Goal: Task Accomplishment & Management: Complete application form

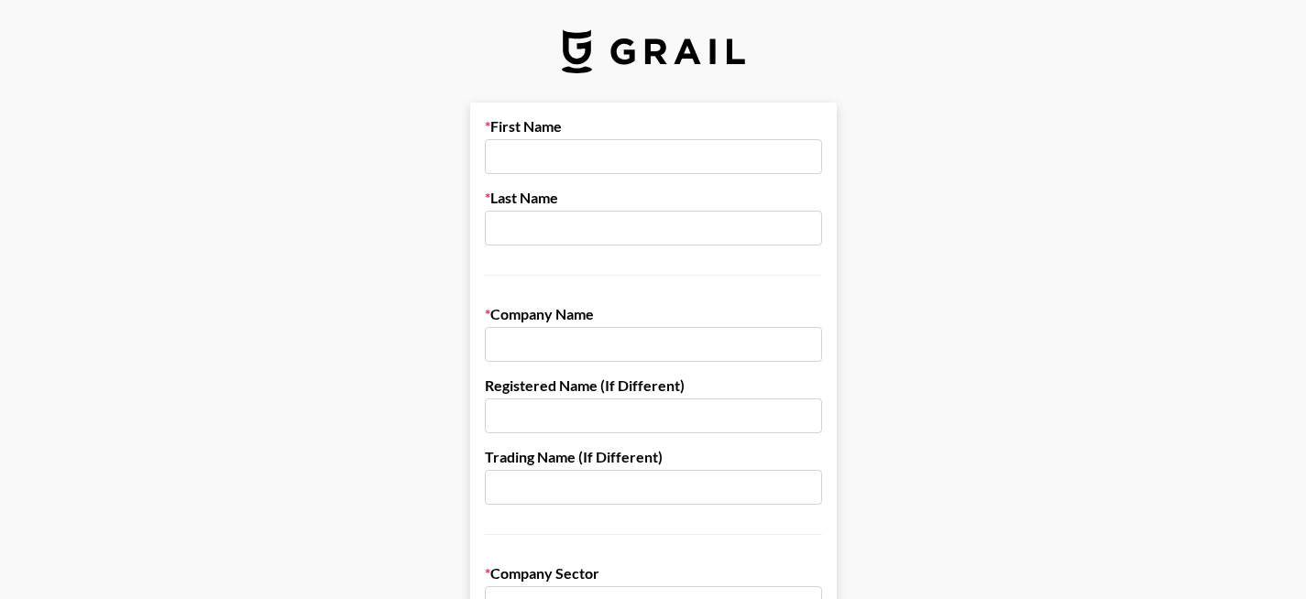
click at [656, 163] on input "text" at bounding box center [653, 156] width 337 height 35
type input "[PERSON_NAME]"
click at [701, 226] on input "text" at bounding box center [653, 228] width 337 height 35
type input "[PERSON_NAME]"
click at [626, 347] on input "text" at bounding box center [653, 344] width 337 height 35
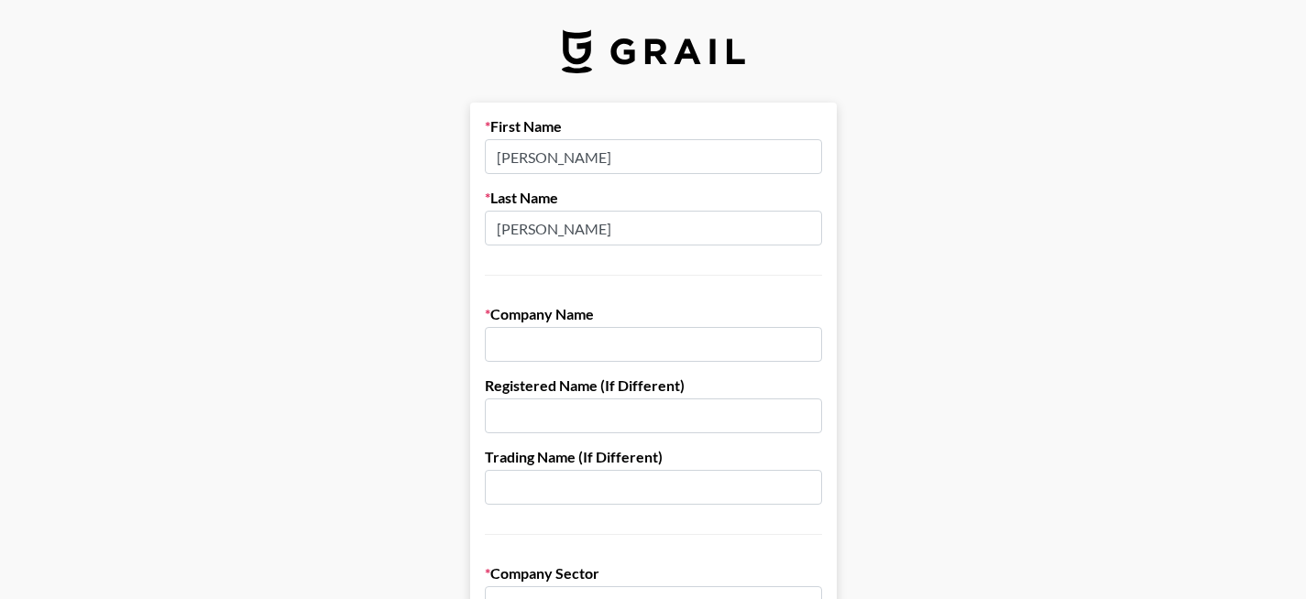
paste input "Forbidden Festival Ltd."
type input "Forbidden Festival Ltd."
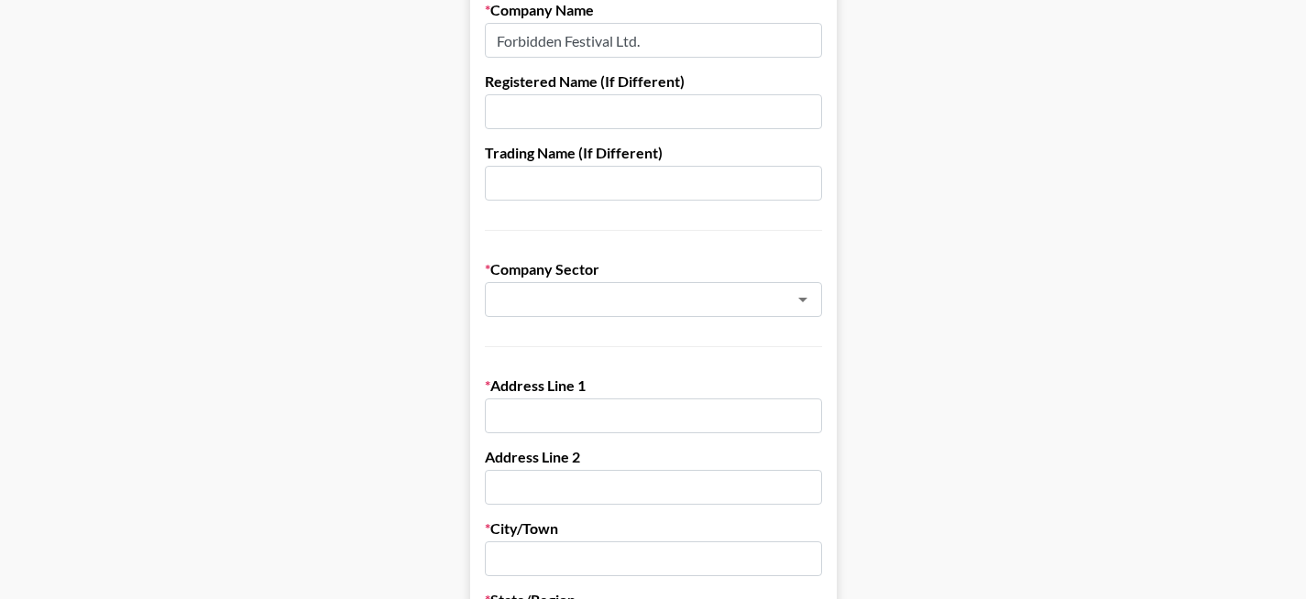
scroll to position [305, 0]
click at [814, 305] on icon "Open" at bounding box center [803, 299] width 22 height 22
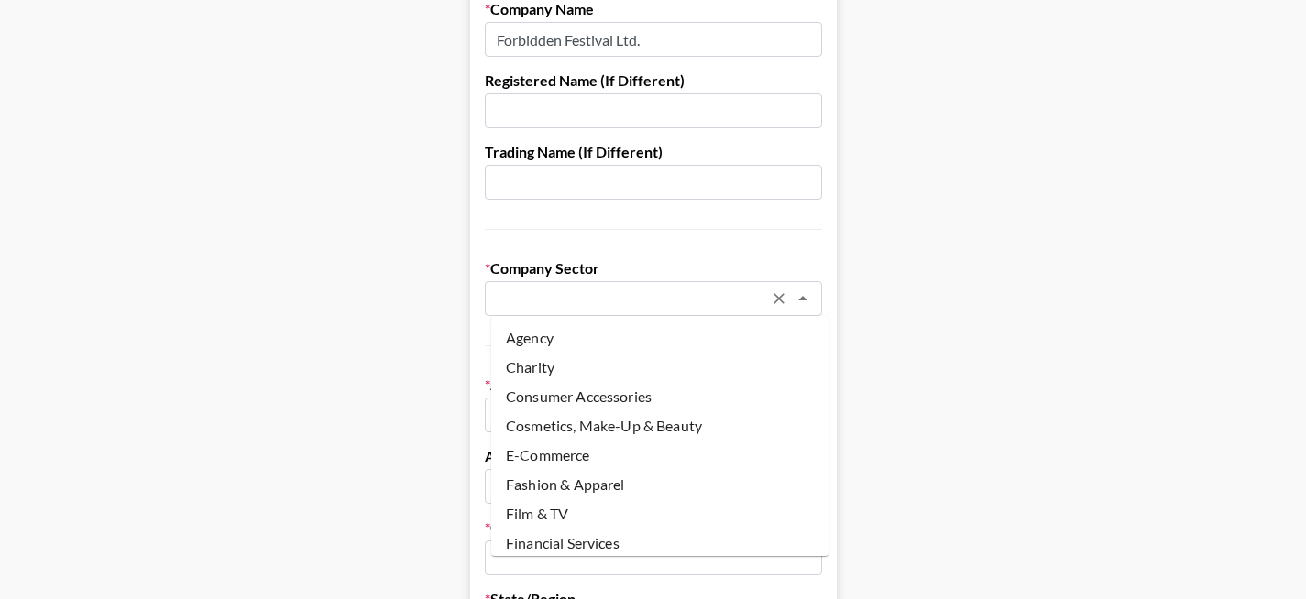
scroll to position [180, 0]
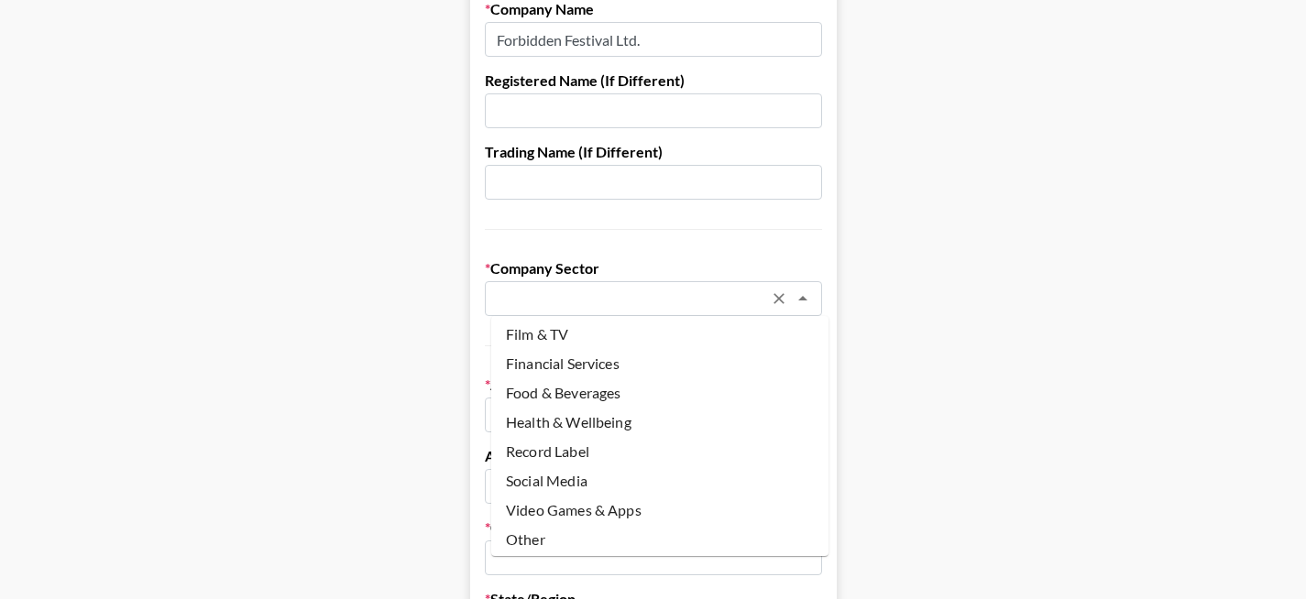
click at [568, 538] on li "Other" at bounding box center [659, 539] width 337 height 29
type input "Other"
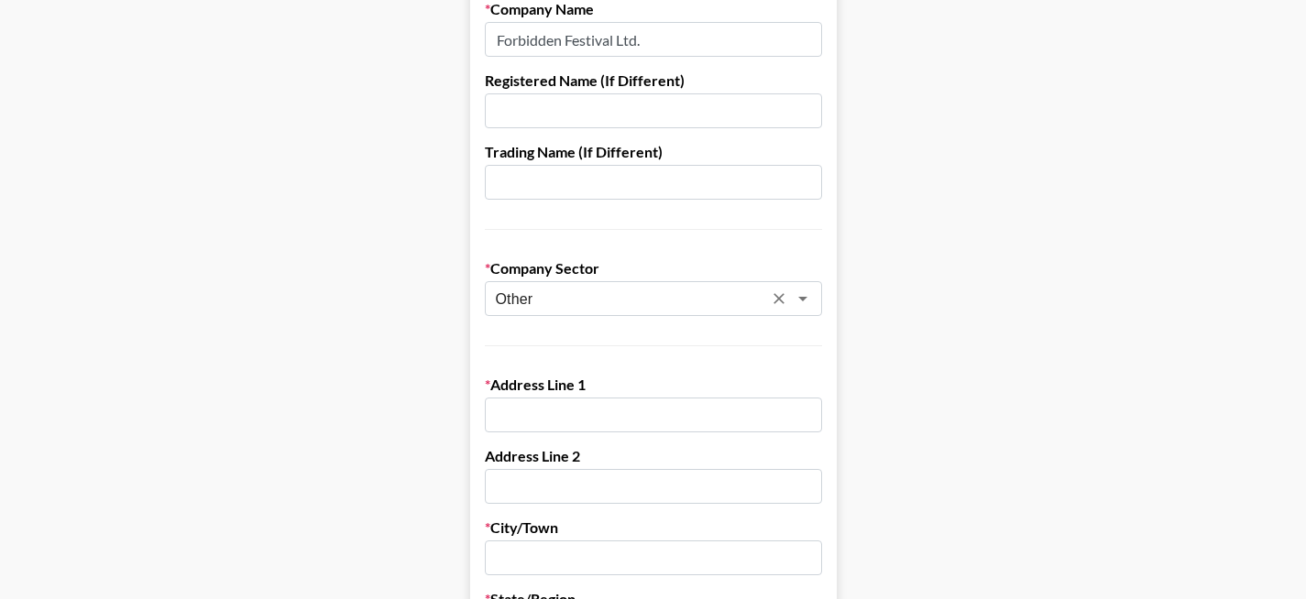
click at [568, 415] on input "text" at bounding box center [653, 415] width 337 height 35
paste input "[GEOGRAPHIC_DATA]"
type input "[GEOGRAPHIC_DATA]"
click at [526, 506] on form "First Name [PERSON_NAME] Last Name [PERSON_NAME] Company Name Forbidden Festiva…" at bounding box center [653, 588] width 367 height 1583
click at [518, 468] on div "Address Line 2" at bounding box center [653, 475] width 337 height 57
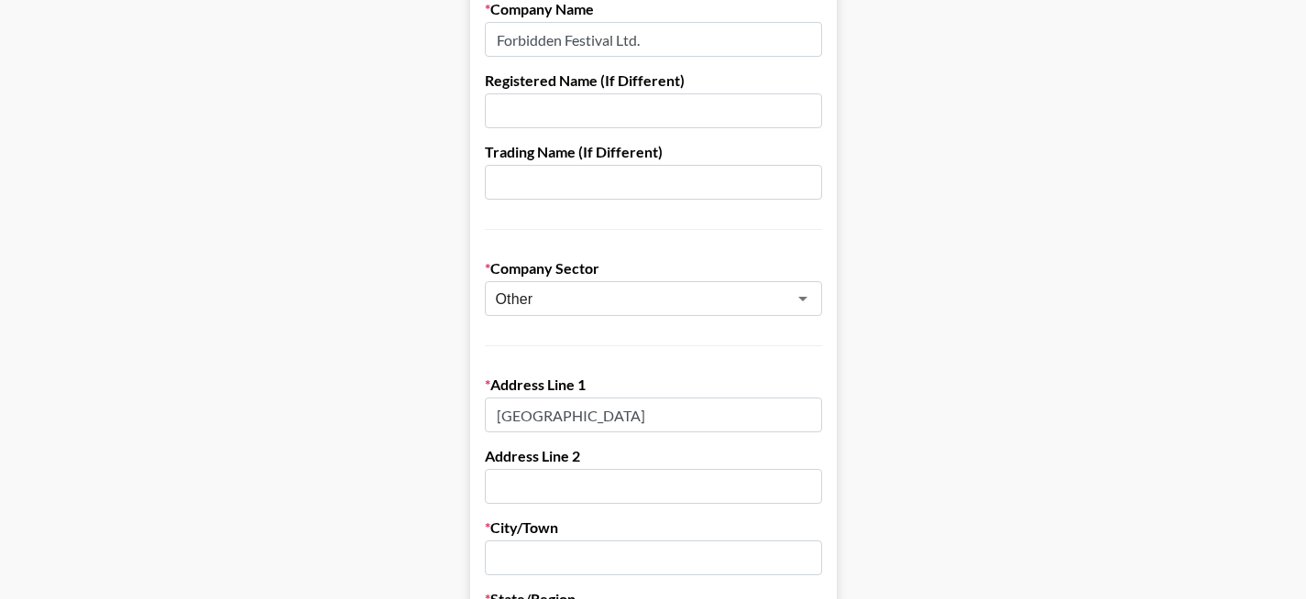
click at [519, 484] on input "text" at bounding box center [653, 486] width 337 height 35
paste input "[GEOGRAPHIC_DATA]"
type input "[GEOGRAPHIC_DATA]"
click at [547, 556] on input "text" at bounding box center [653, 558] width 337 height 35
paste input "[GEOGRAPHIC_DATA]"
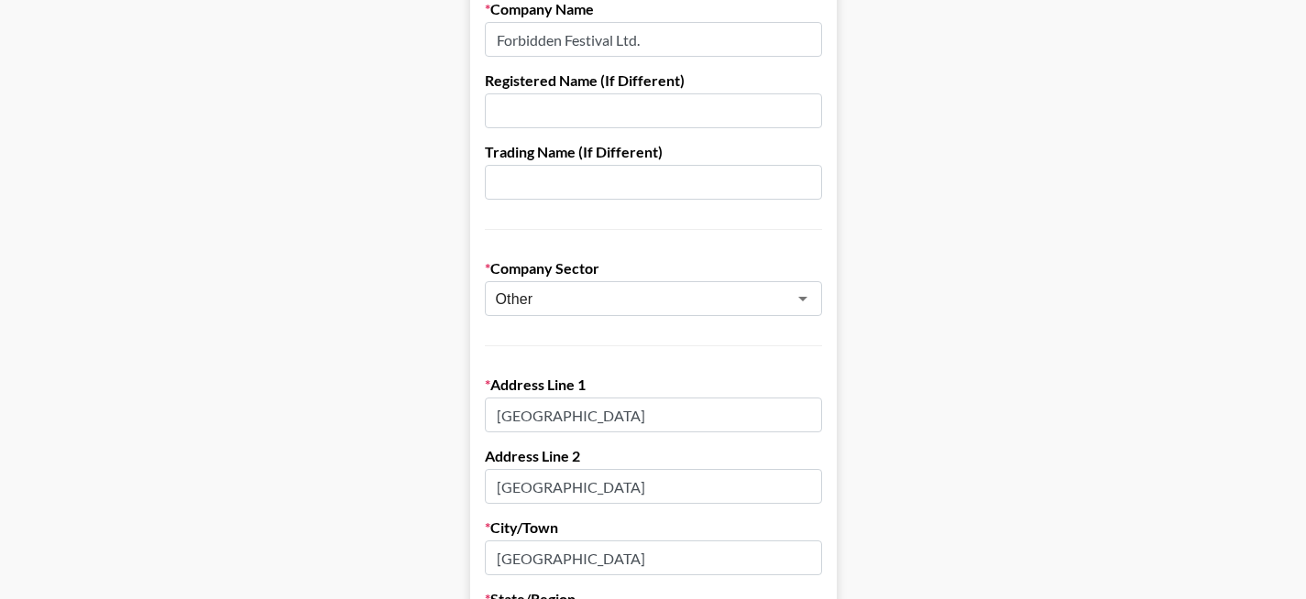
type input "[GEOGRAPHIC_DATA]"
click at [949, 411] on main "First Name [PERSON_NAME] Last Name [PERSON_NAME] Company Name Forbidden Festiva…" at bounding box center [653, 588] width 1277 height 1583
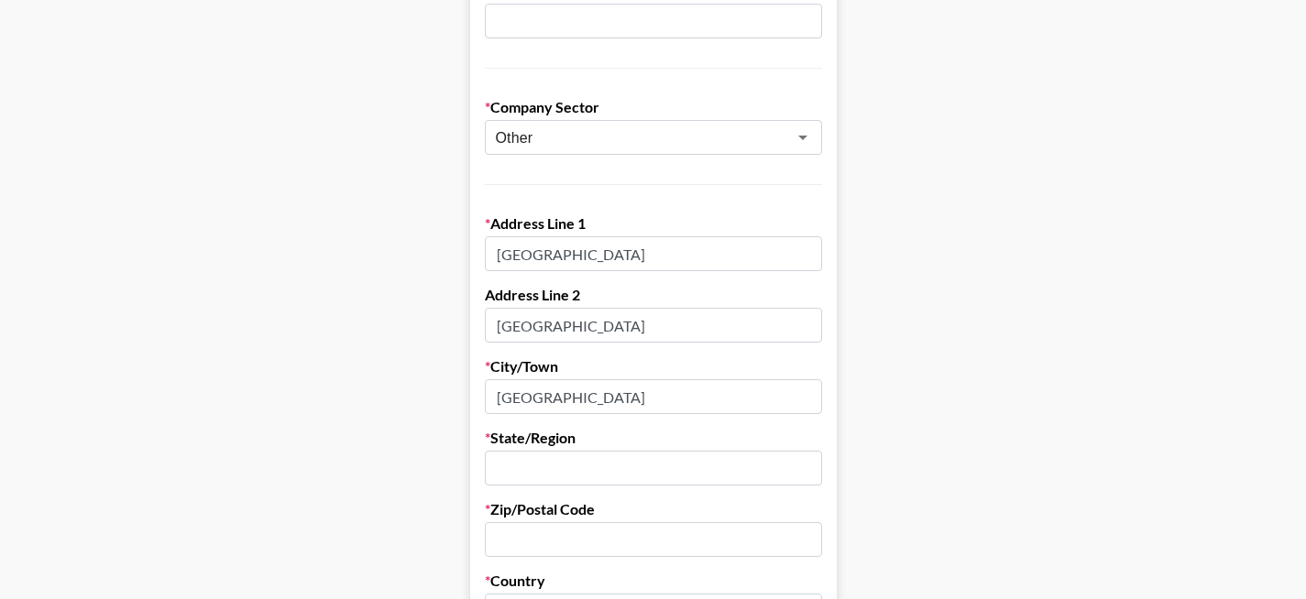
scroll to position [488, 0]
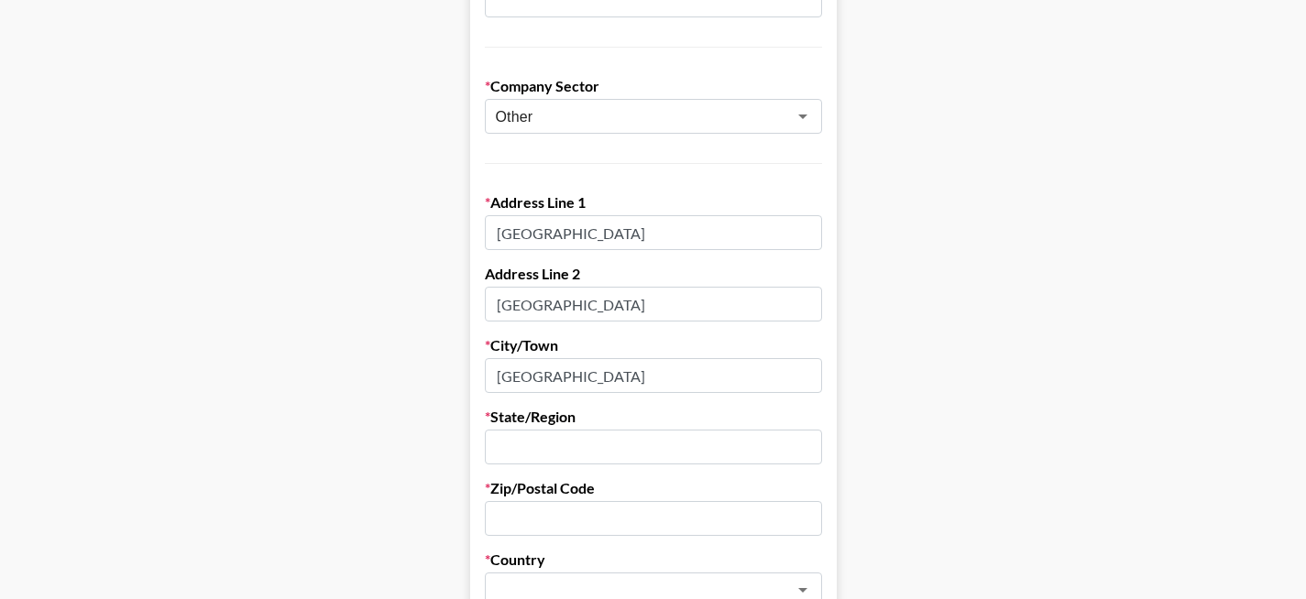
click at [599, 450] on input "text" at bounding box center [653, 447] width 337 height 35
type input "[GEOGRAPHIC_DATA]"
click at [616, 511] on input "text" at bounding box center [653, 518] width 337 height 35
paste input "M17 1AB"
type input "M17 1AB"
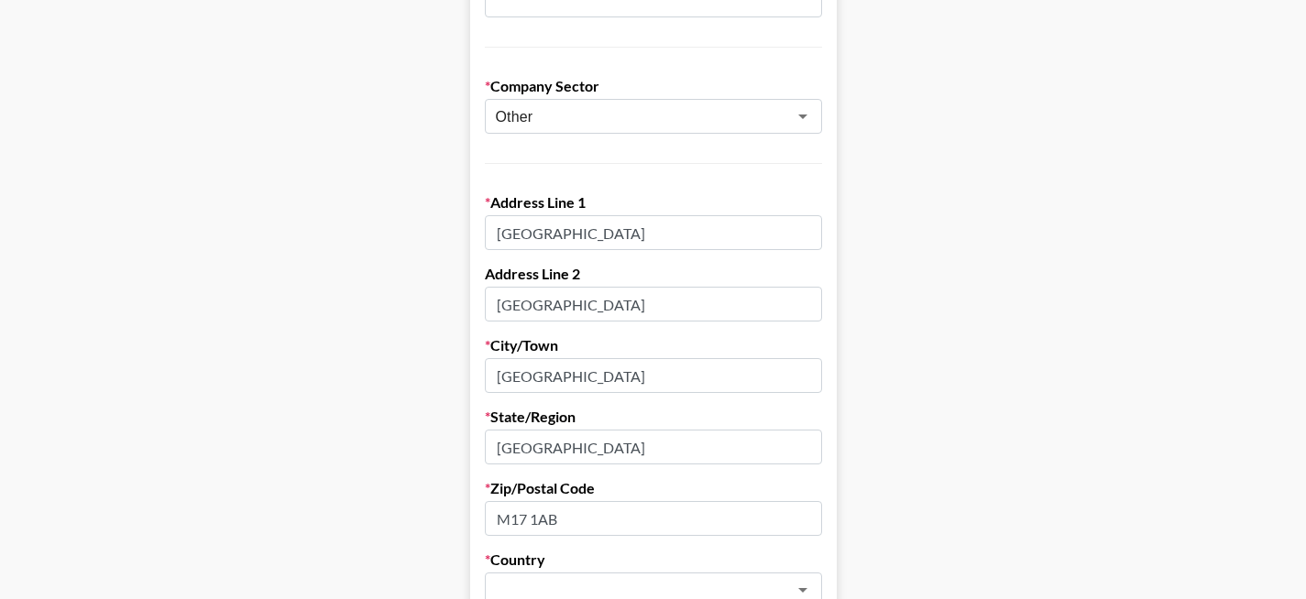
click at [953, 533] on main "First Name [PERSON_NAME] Last Name [PERSON_NAME] Company Name Forbidden Festiva…" at bounding box center [653, 406] width 1277 height 1583
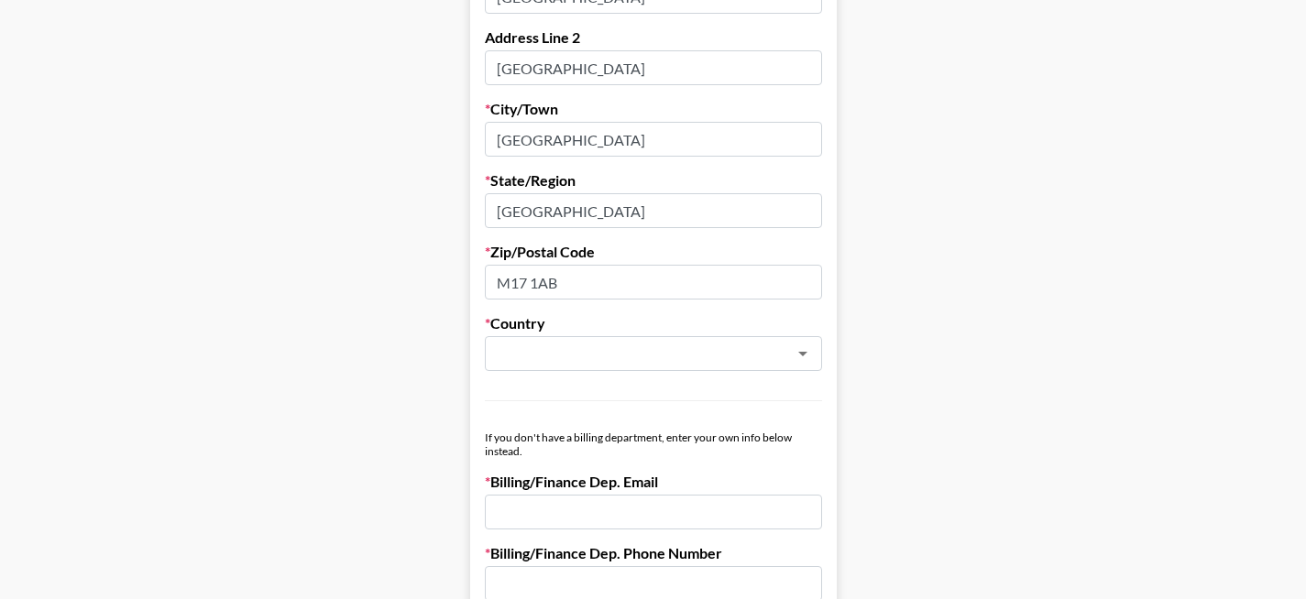
scroll to position [725, 0]
click at [621, 358] on input "text" at bounding box center [629, 353] width 267 height 21
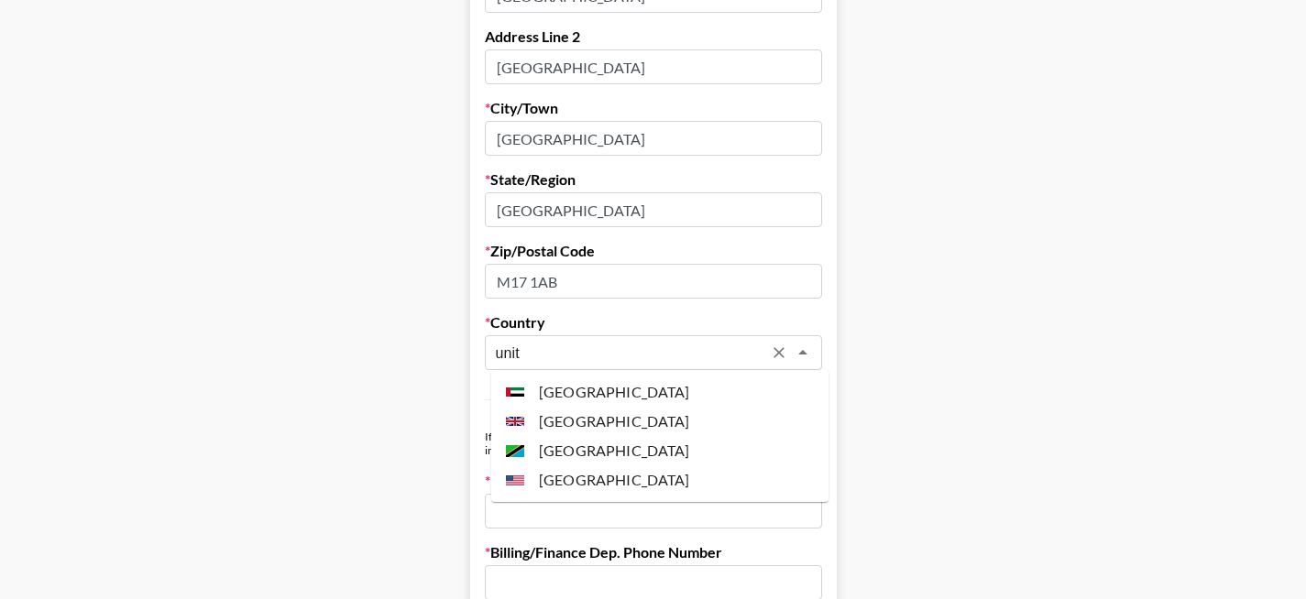
click at [633, 422] on li "[GEOGRAPHIC_DATA]" at bounding box center [659, 421] width 337 height 29
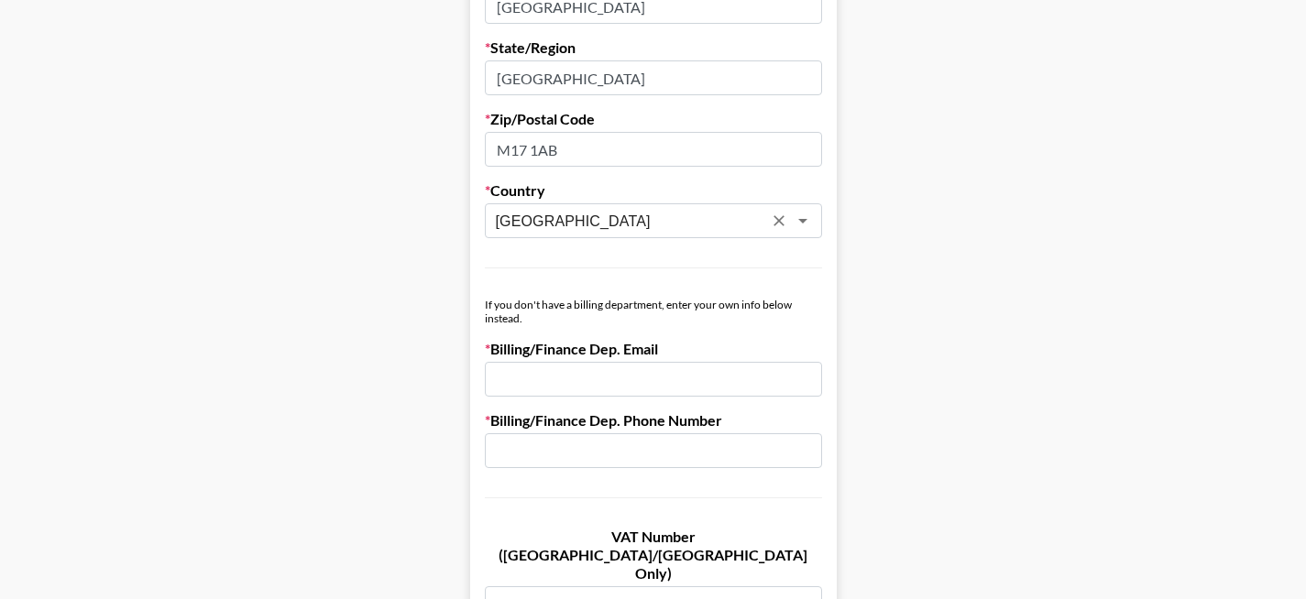
scroll to position [860, 0]
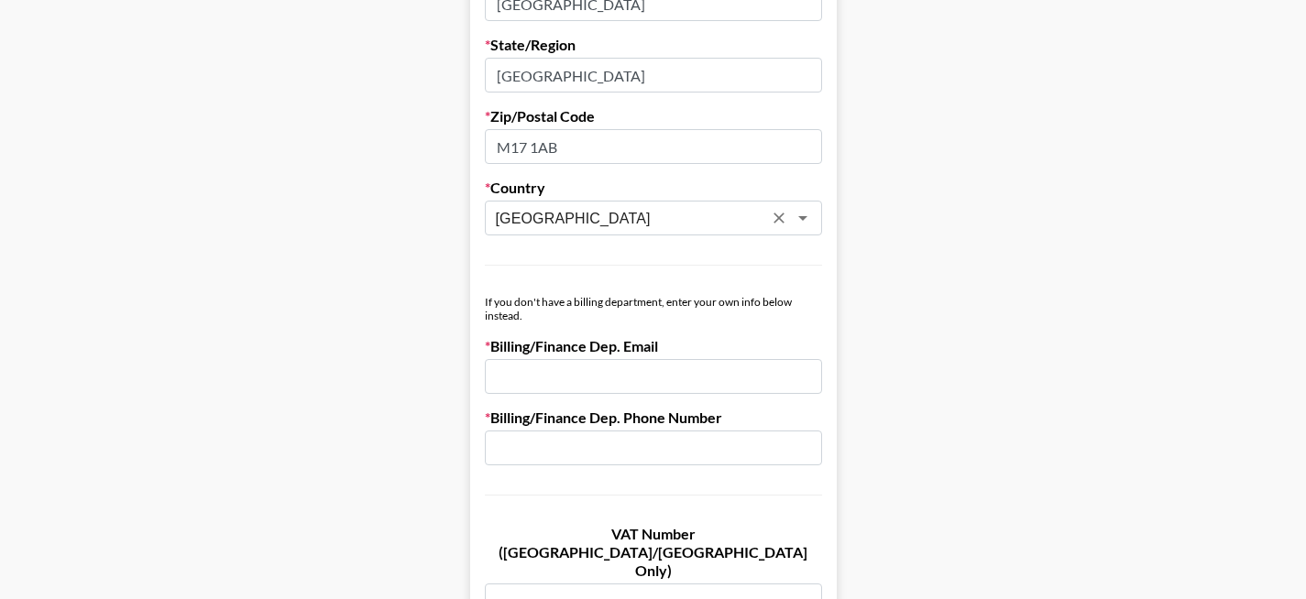
type input "[GEOGRAPHIC_DATA]"
click at [659, 382] on input "email" at bounding box center [653, 376] width 337 height 35
paste input "[EMAIL_ADDRESS][DOMAIN_NAME]"
type input "[EMAIL_ADDRESS][DOMAIN_NAME]"
click at [625, 584] on input "text" at bounding box center [653, 601] width 337 height 35
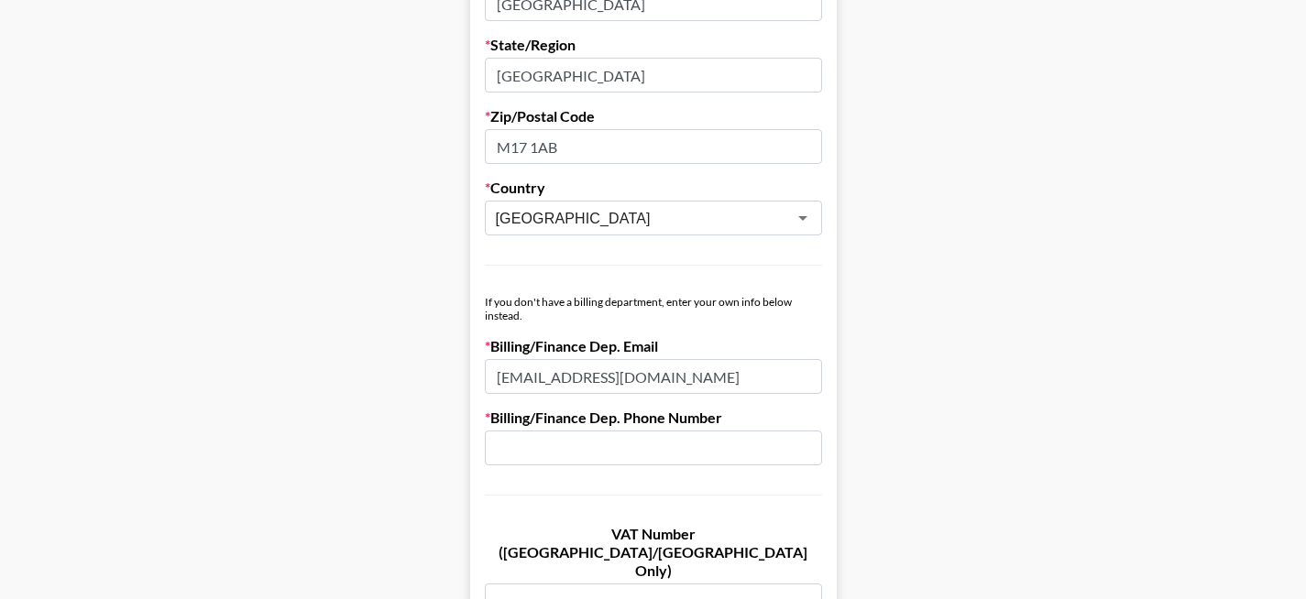
paste input "GB 390 8754 58"
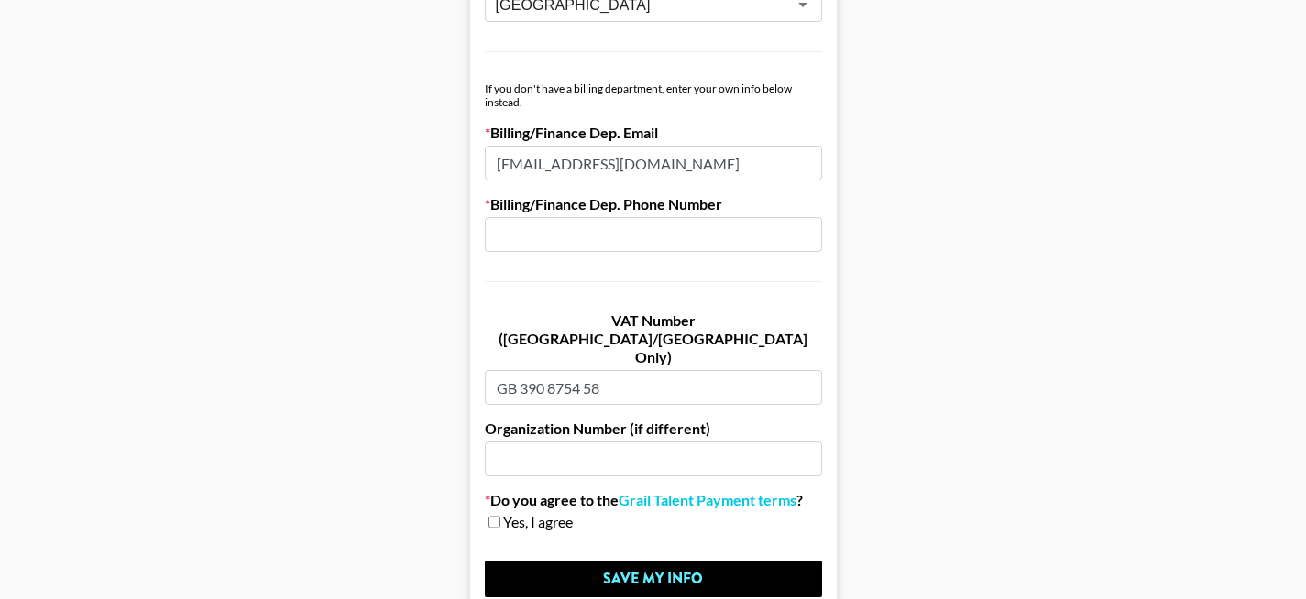
scroll to position [1105, 0]
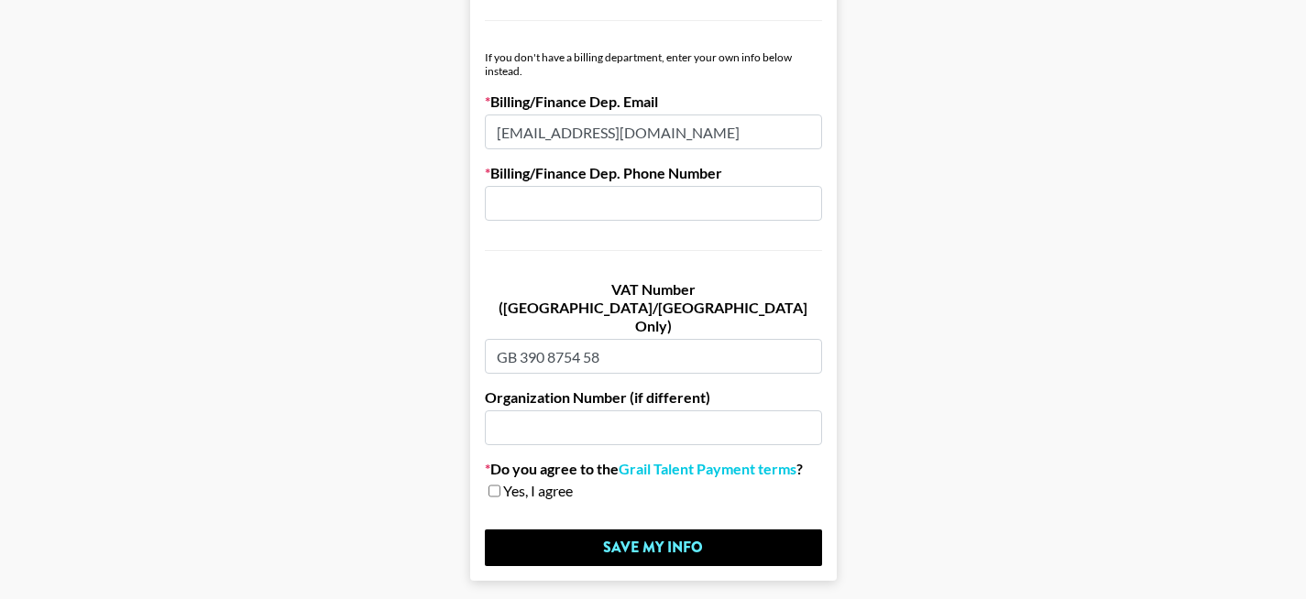
type input "GB 390 8754 58"
click at [590, 411] on input "text" at bounding box center [653, 428] width 337 height 35
paste input "13322091"
type input "13322091"
click at [694, 206] on input "text" at bounding box center [653, 203] width 337 height 35
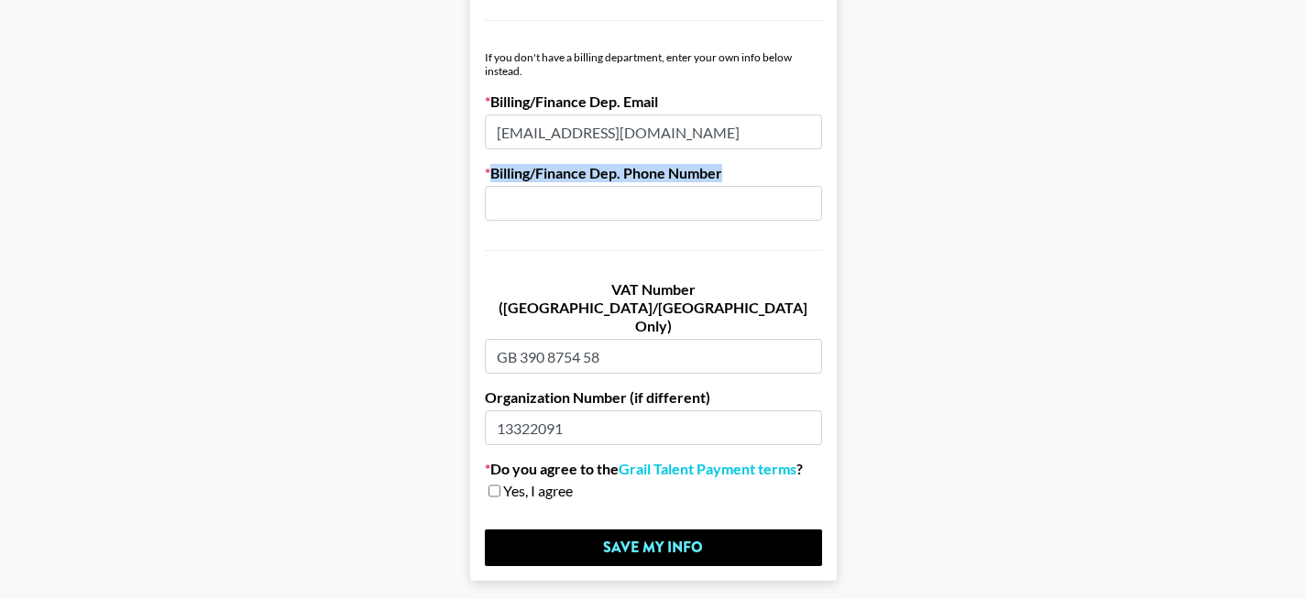
drag, startPoint x: 732, startPoint y: 171, endPoint x: 497, endPoint y: 170, distance: 235.6
click at [497, 170] on label "Billing/Finance Dep. Phone Number" at bounding box center [653, 173] width 337 height 18
copy label "Billing/Finance Dep. Phone Number"
click at [497, 170] on label "Billing/Finance Dep. Phone Number" at bounding box center [653, 173] width 337 height 18
click at [500, 485] on input "checkbox" at bounding box center [495, 491] width 12 height 13
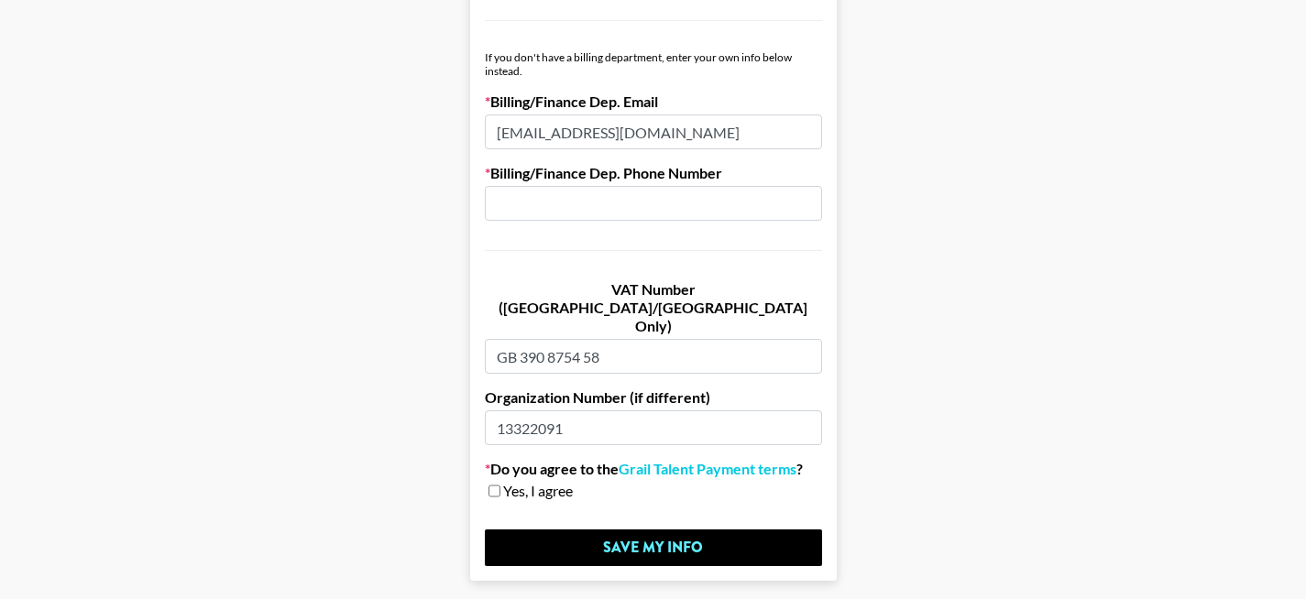
checkbox input "true"
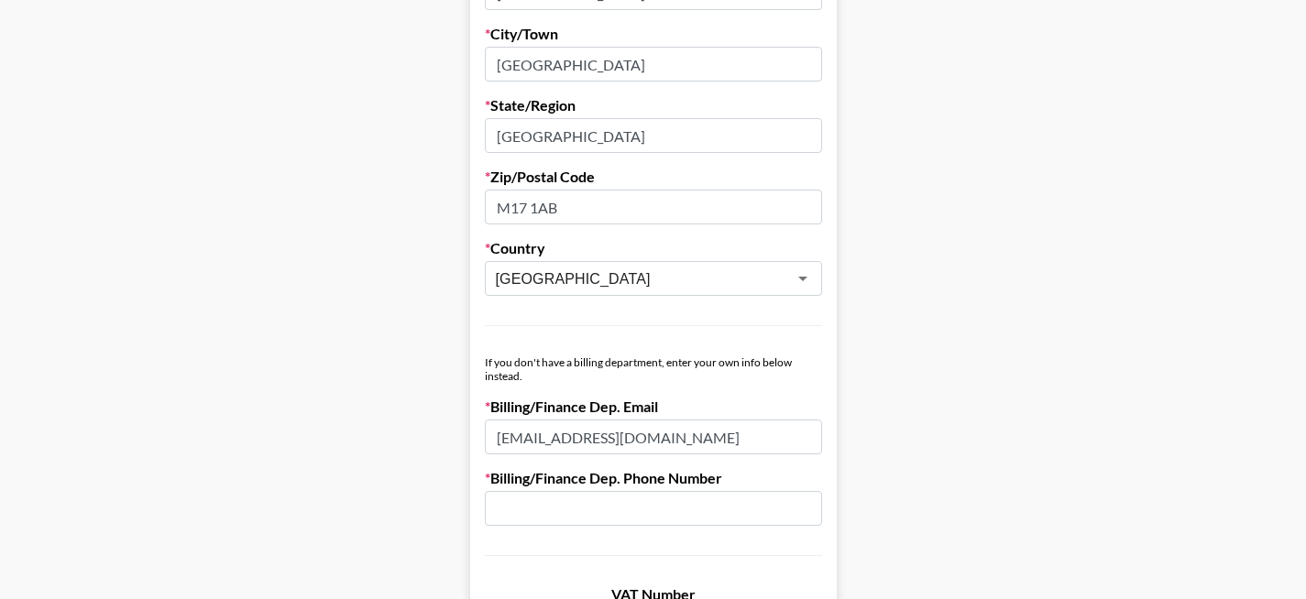
scroll to position [1152, 0]
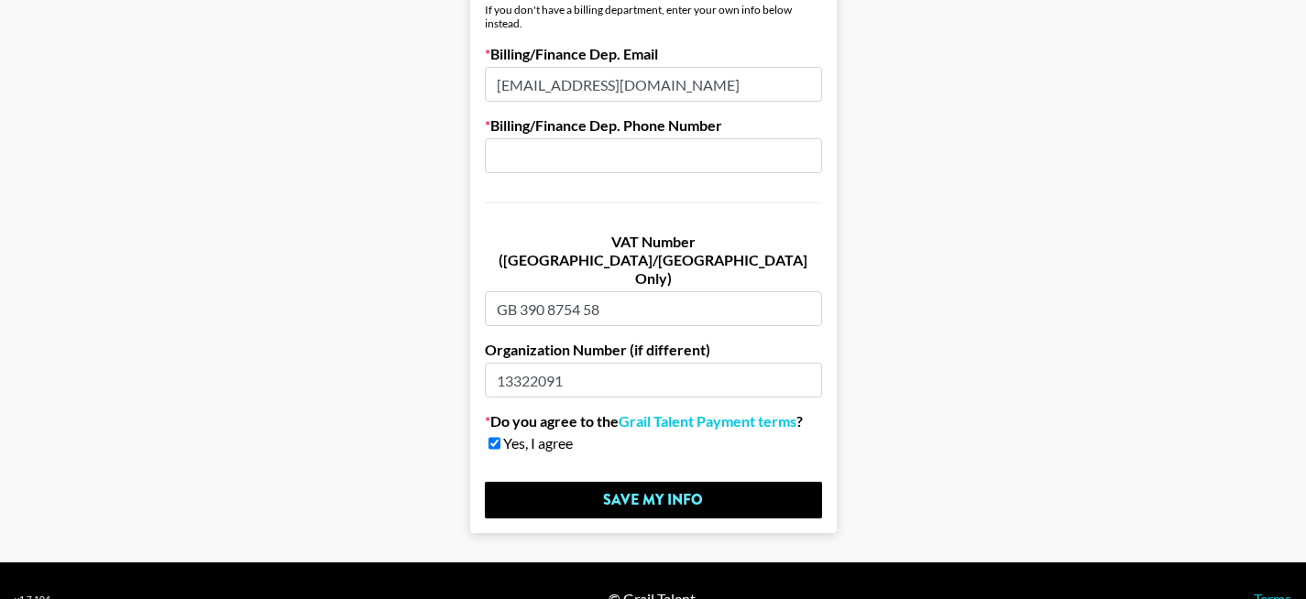
click at [645, 145] on input "text" at bounding box center [653, 155] width 337 height 35
paste input "7792 085898"
click at [550, 161] on input "07792 085898" at bounding box center [653, 155] width 337 height 35
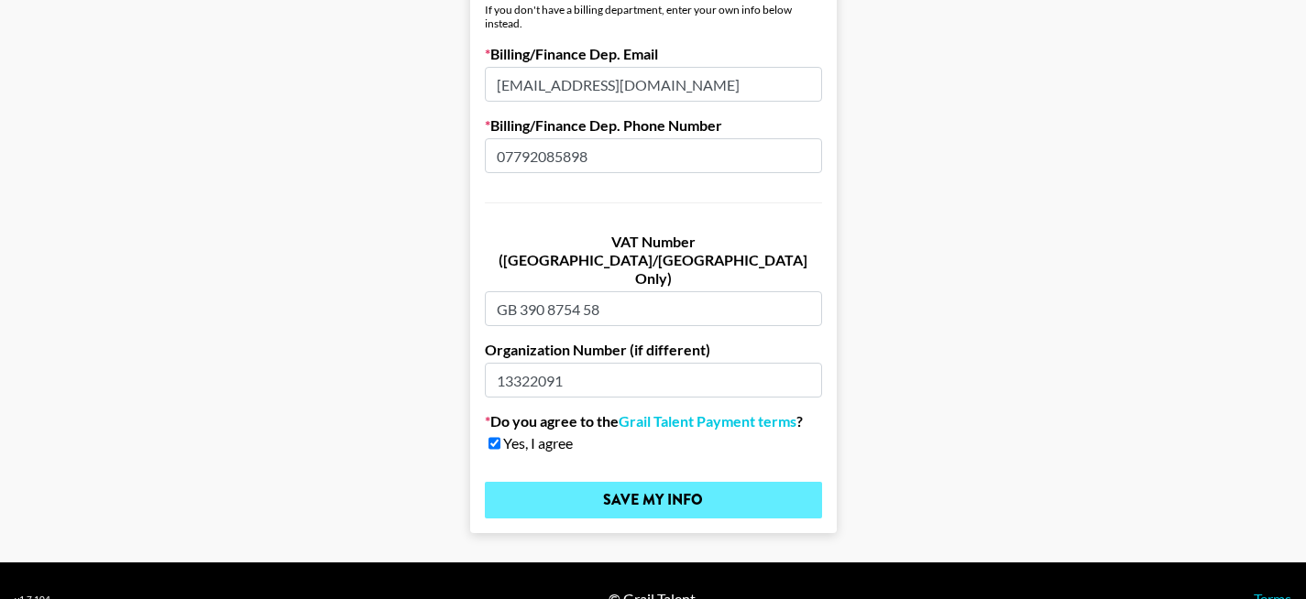
type input "07792085898"
click at [698, 482] on input "Save My Info" at bounding box center [653, 500] width 337 height 37
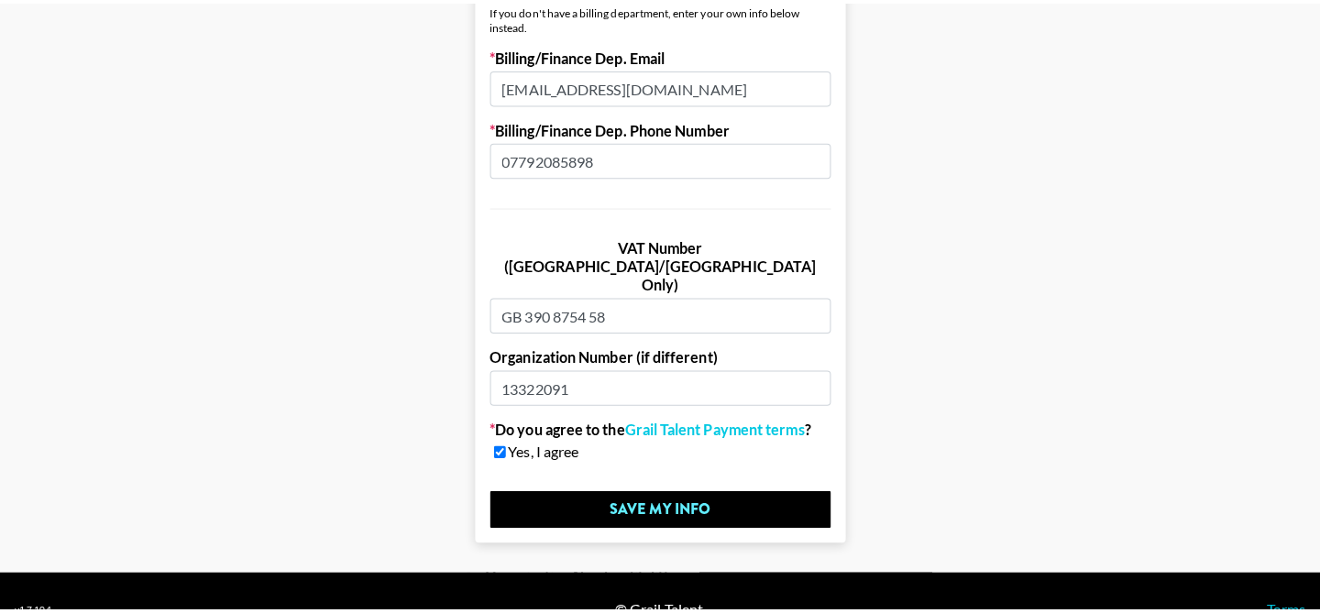
scroll to position [0, 0]
